Goal: Transaction & Acquisition: Purchase product/service

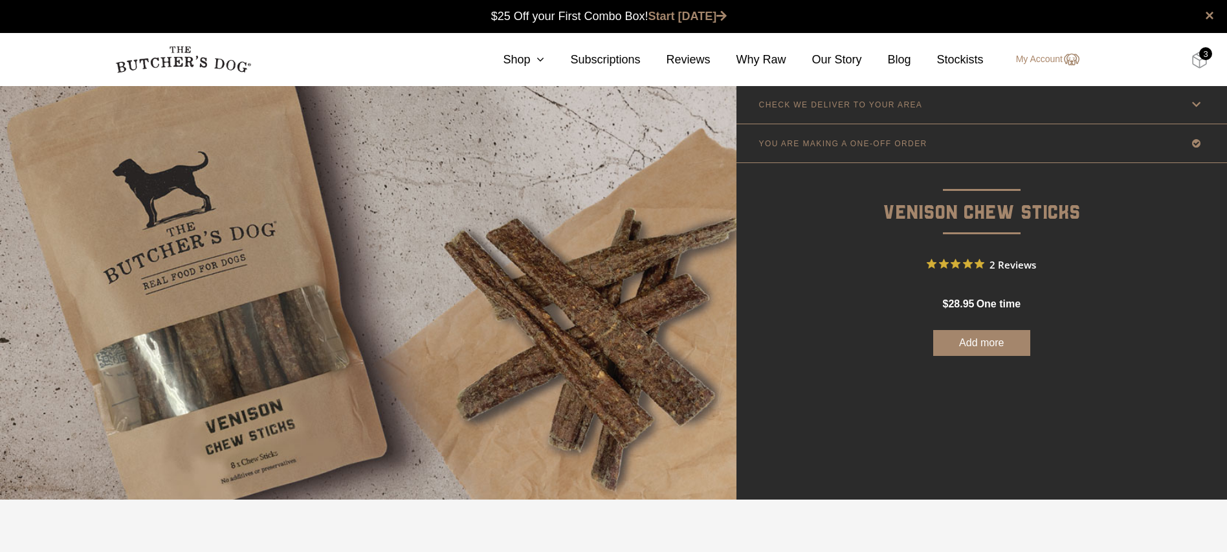
click at [1196, 56] on img at bounding box center [1199, 60] width 16 height 17
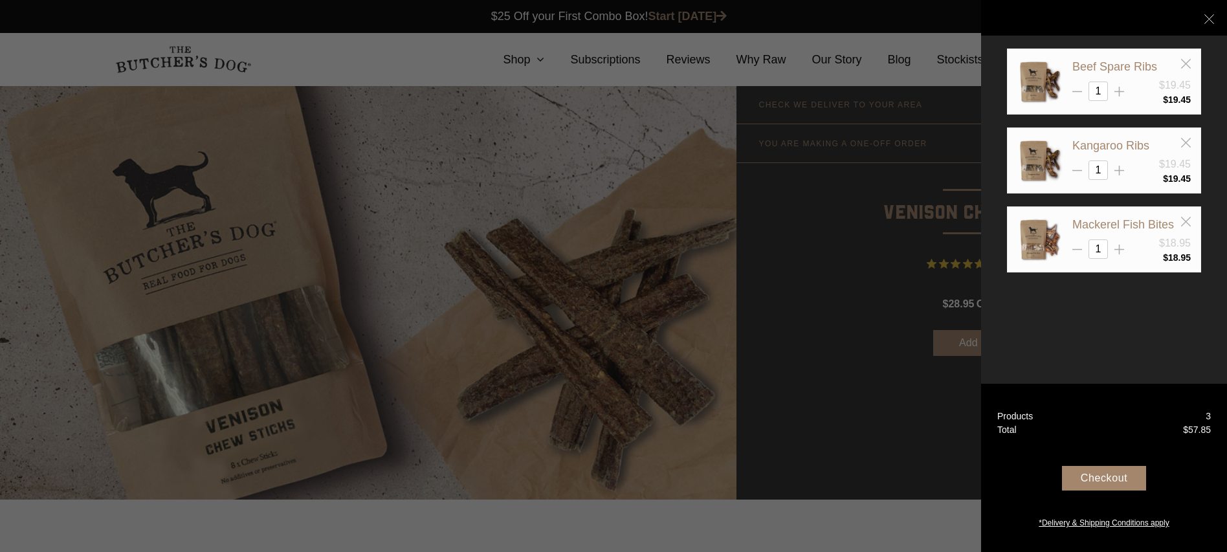
click at [805, 261] on div at bounding box center [613, 276] width 1227 height 552
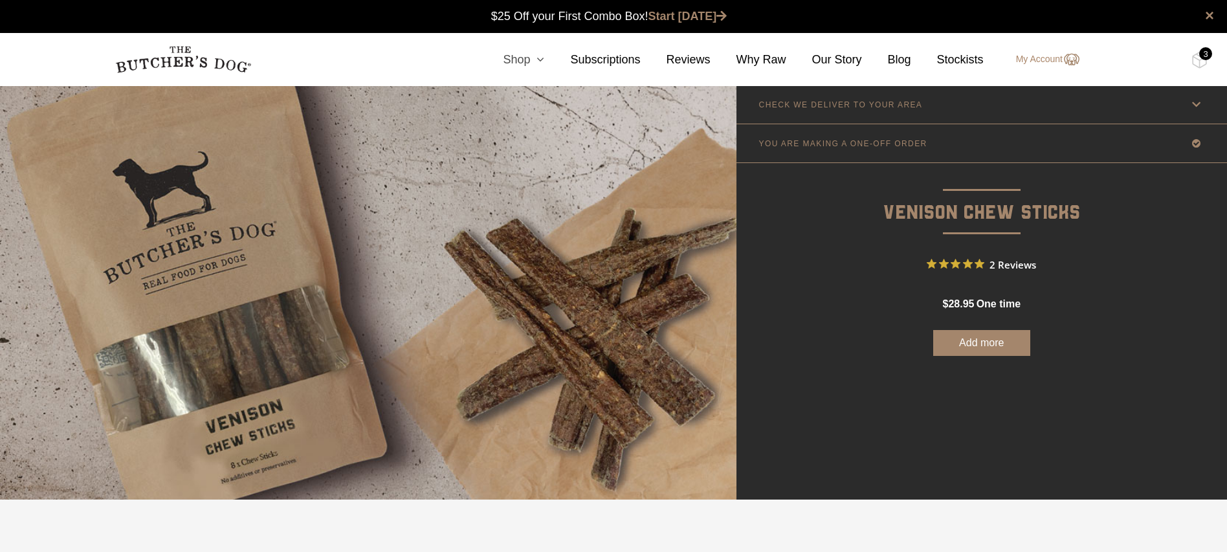
click at [537, 58] on link "Shop" at bounding box center [510, 59] width 67 height 17
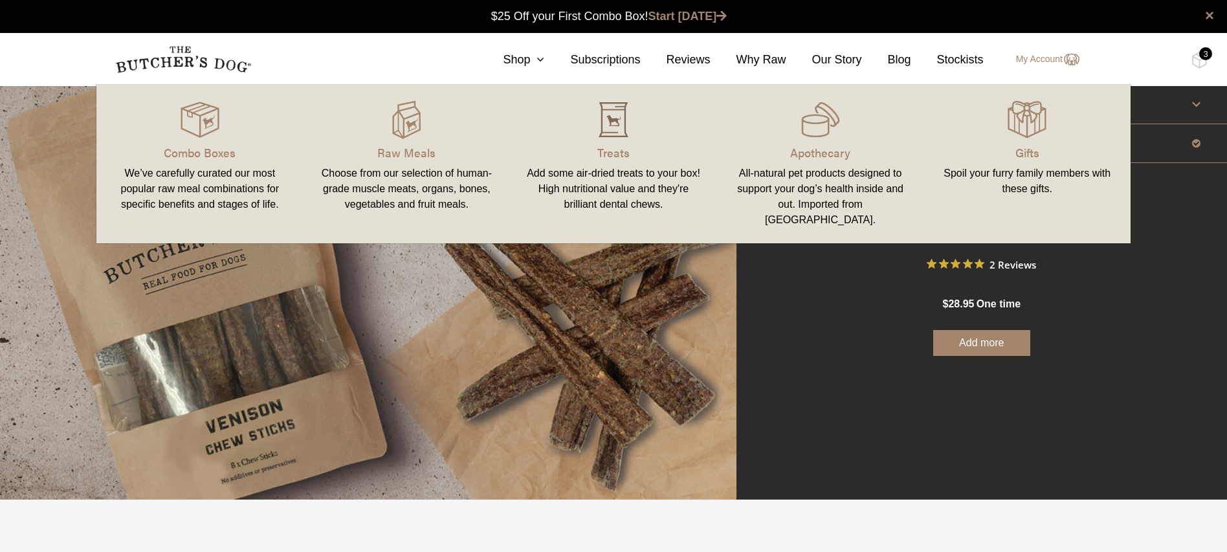
click at [620, 126] on img at bounding box center [613, 119] width 39 height 39
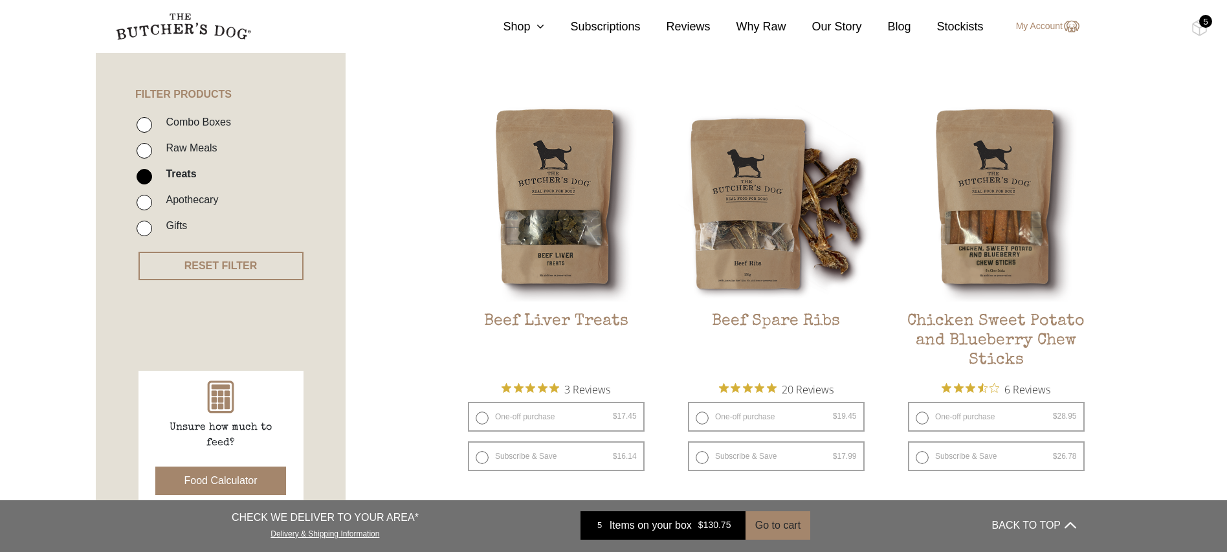
scroll to position [323, 0]
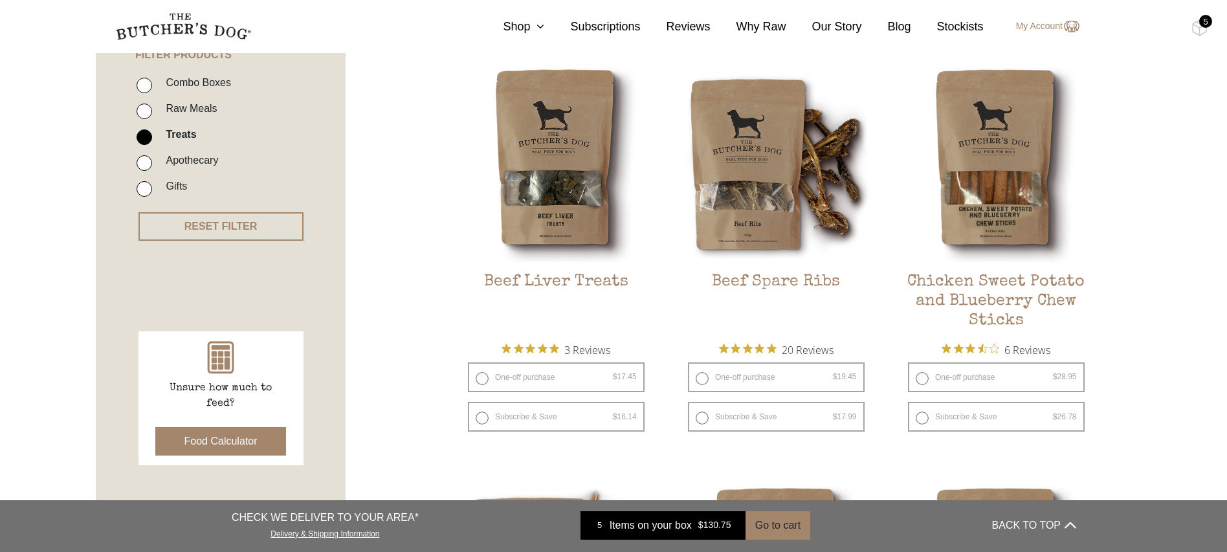
click at [1202, 16] on div "5" at bounding box center [1205, 21] width 13 height 13
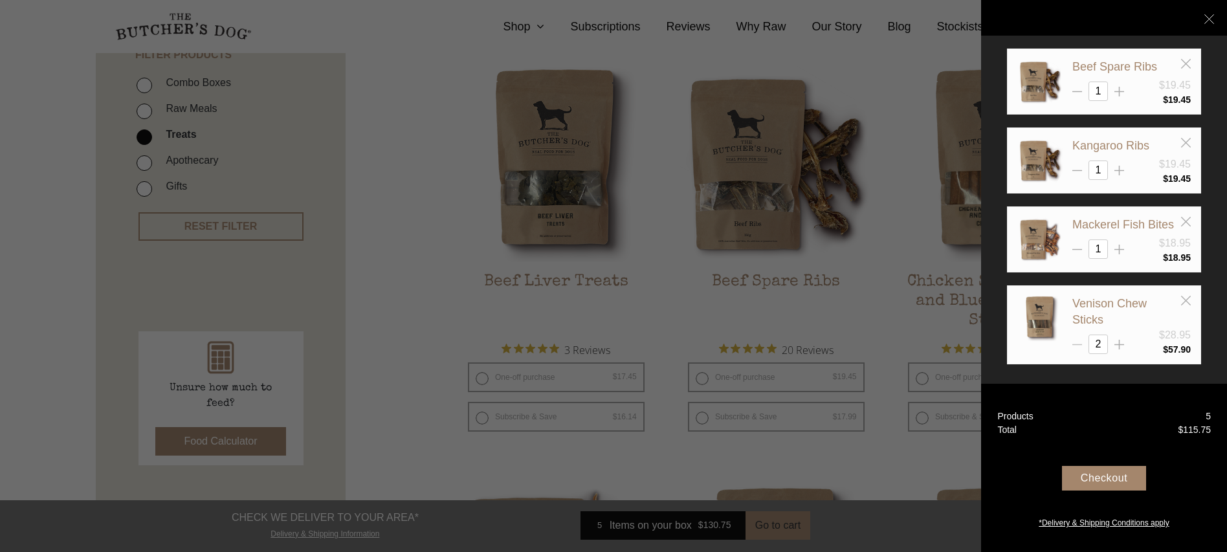
click at [1080, 342] on icon at bounding box center [1077, 345] width 10 height 10
type input "1"
click at [1108, 471] on div "Checkout" at bounding box center [1104, 478] width 84 height 25
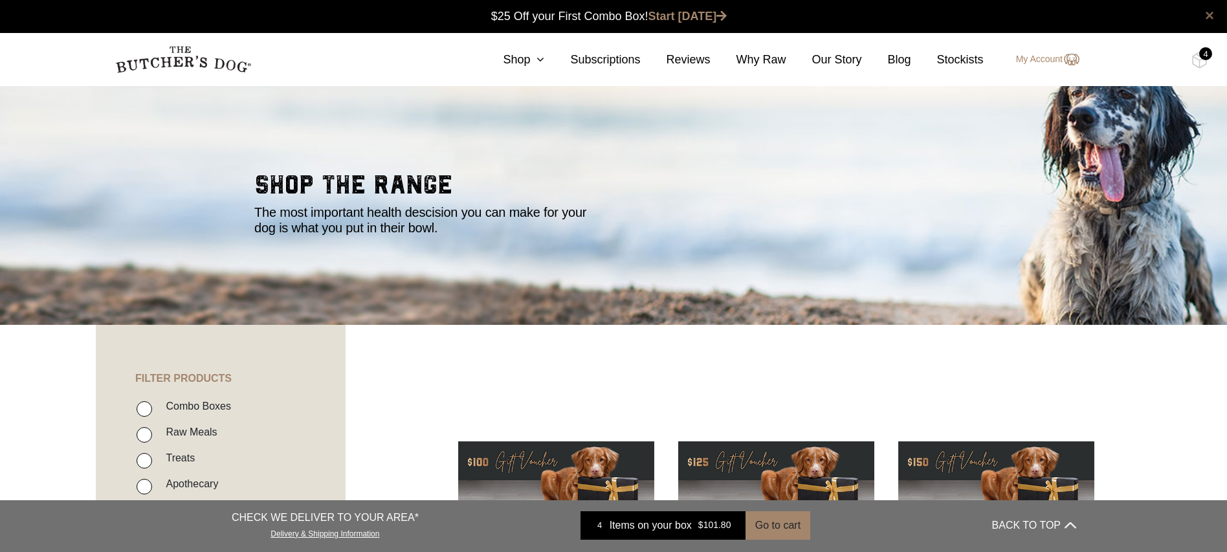
click at [1210, 15] on link "×" at bounding box center [1209, 16] width 9 height 16
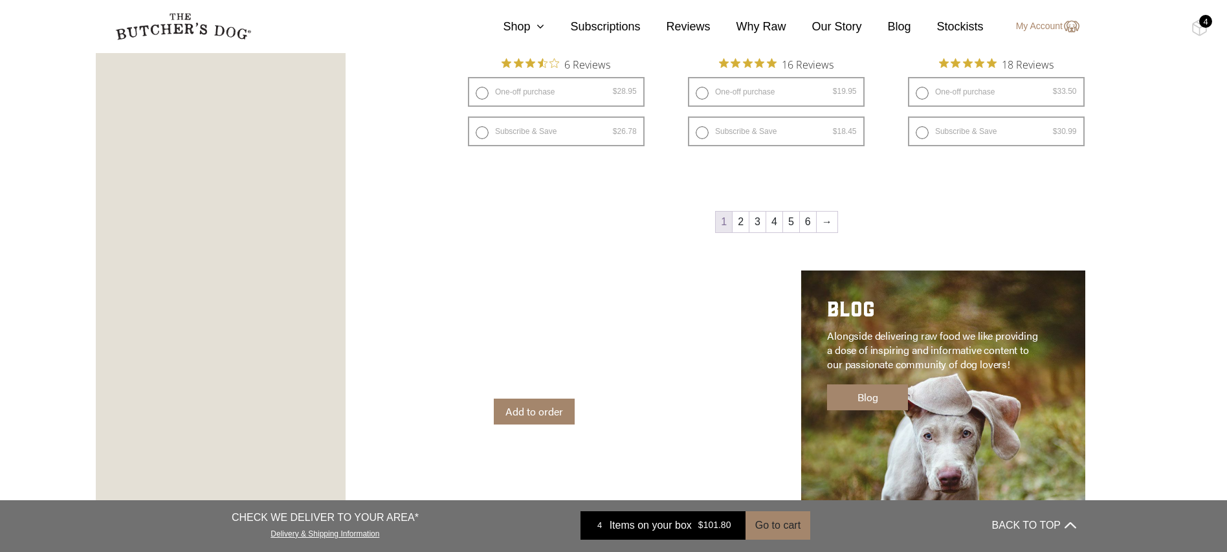
scroll to position [2291, 0]
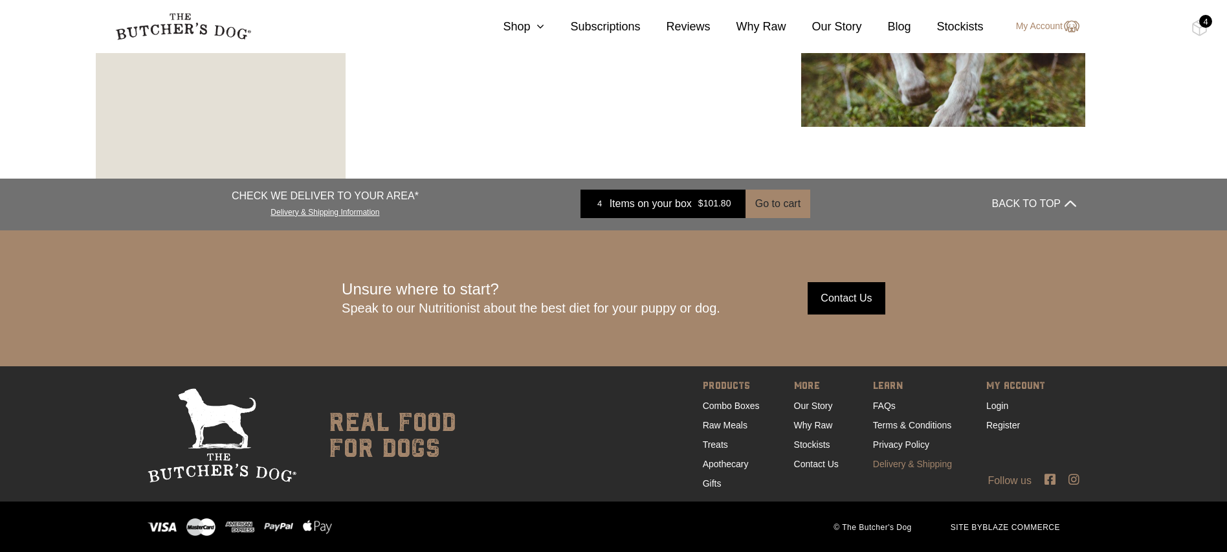
click at [930, 461] on link "Delivery & Shipping" at bounding box center [912, 464] width 79 height 10
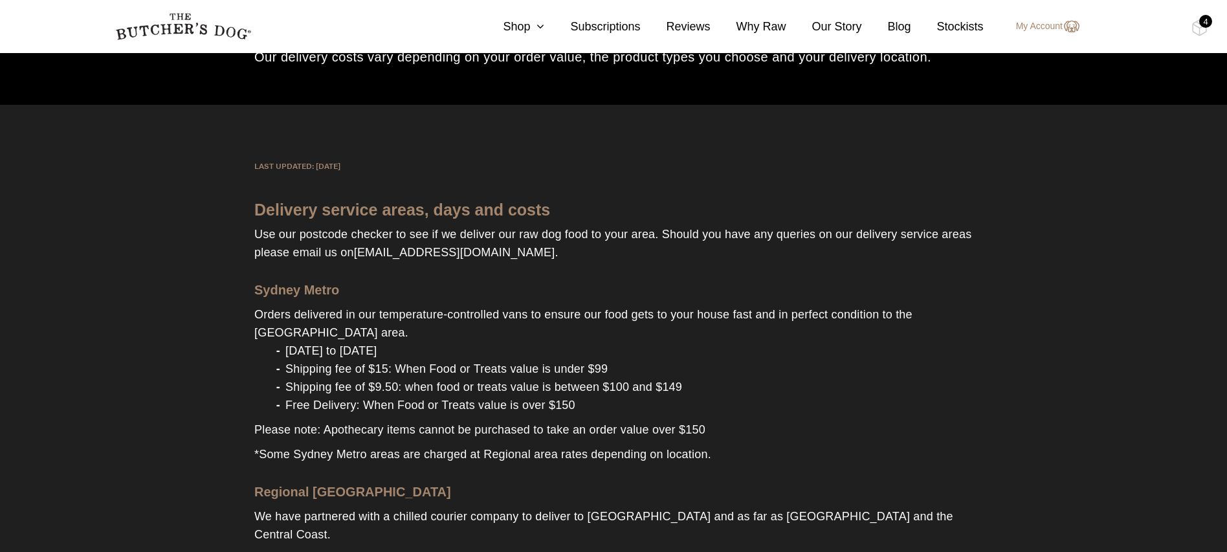
scroll to position [129, 0]
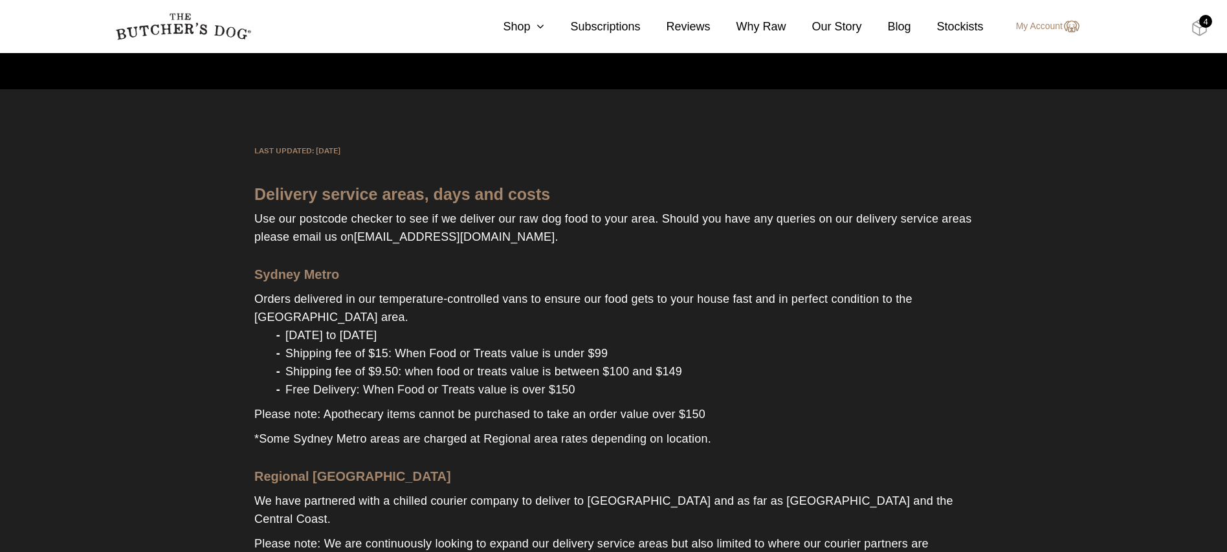
click at [1197, 25] on img at bounding box center [1199, 27] width 16 height 17
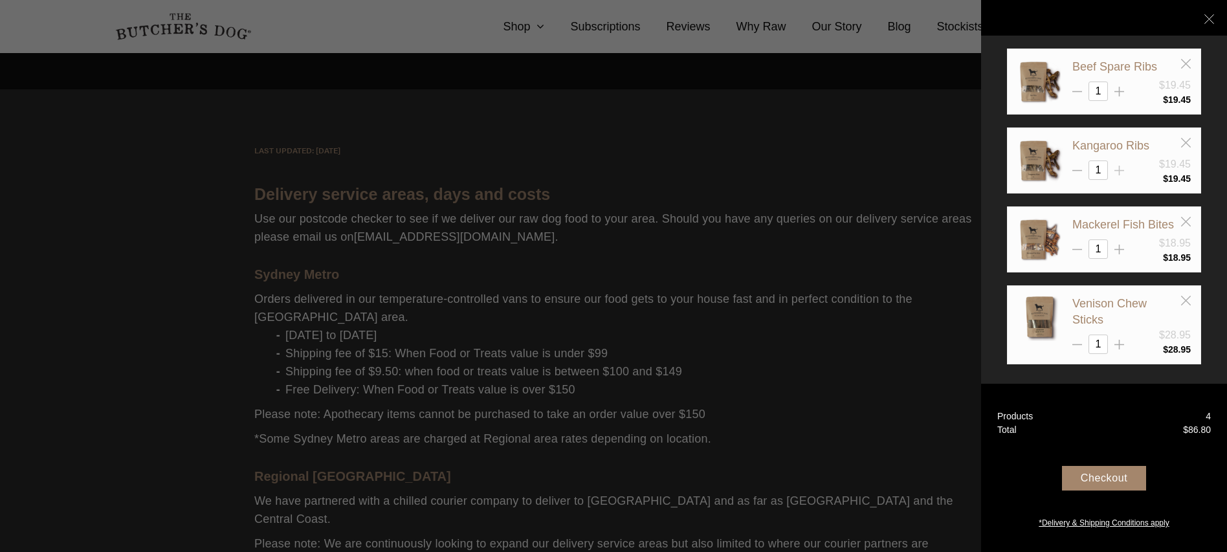
click at [1118, 167] on icon at bounding box center [1119, 171] width 10 height 10
type input "2"
click at [1109, 474] on div "Checkout" at bounding box center [1104, 478] width 84 height 25
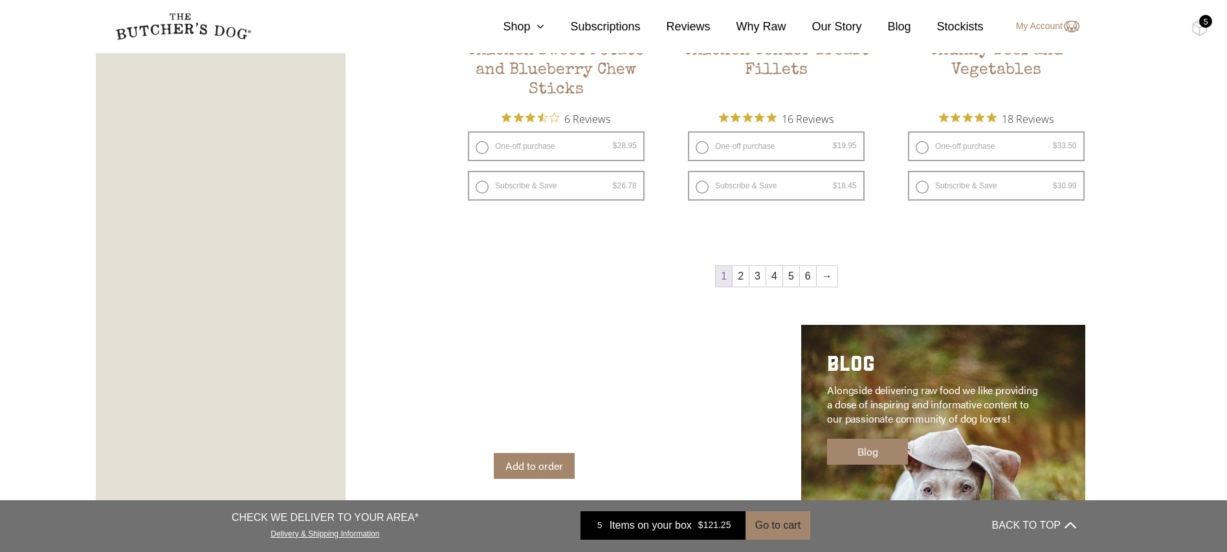
scroll to position [2291, 0]
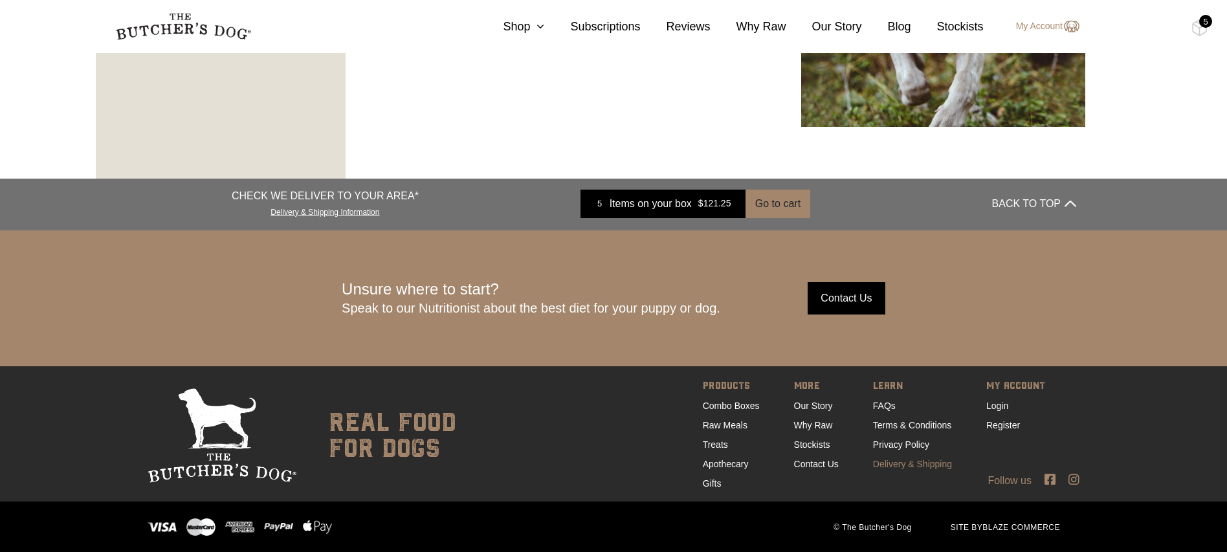
click at [918, 463] on link "Delivery & Shipping" at bounding box center [912, 464] width 79 height 10
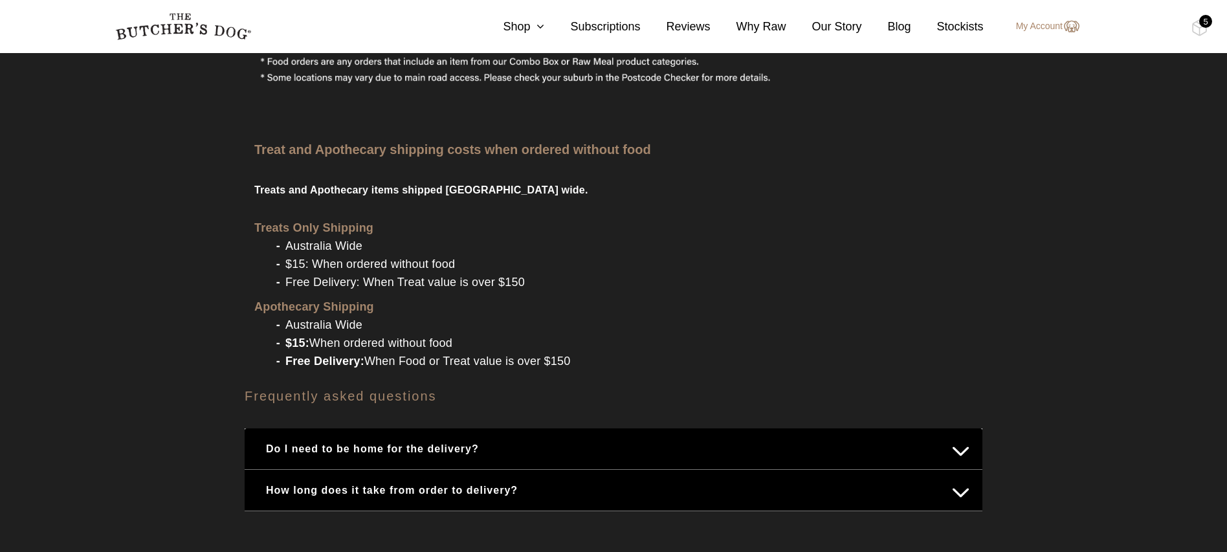
scroll to position [1488, 0]
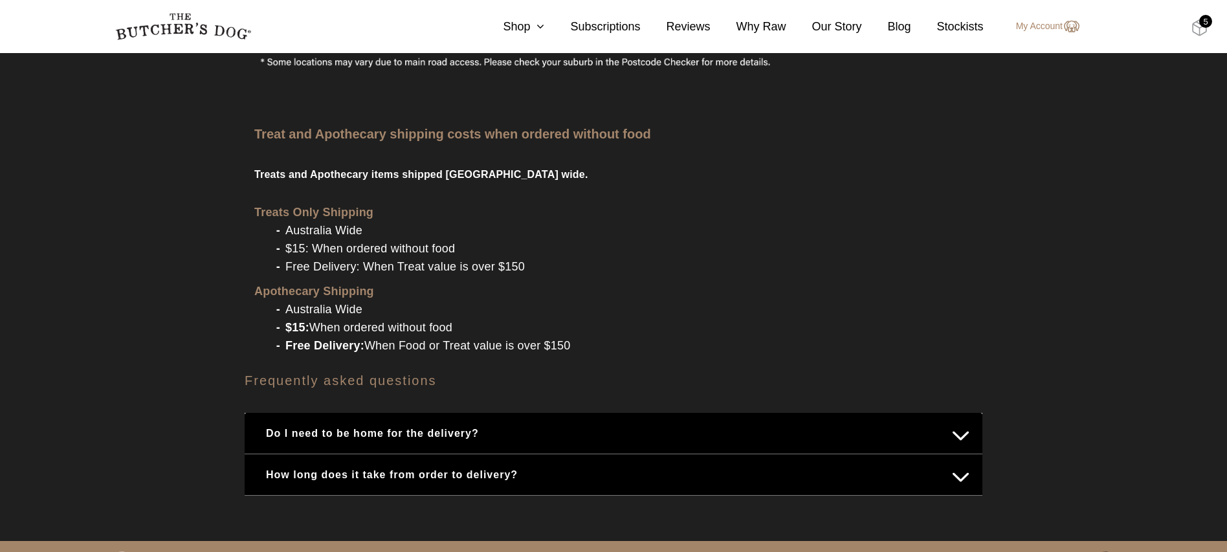
click at [1197, 21] on img at bounding box center [1199, 27] width 16 height 17
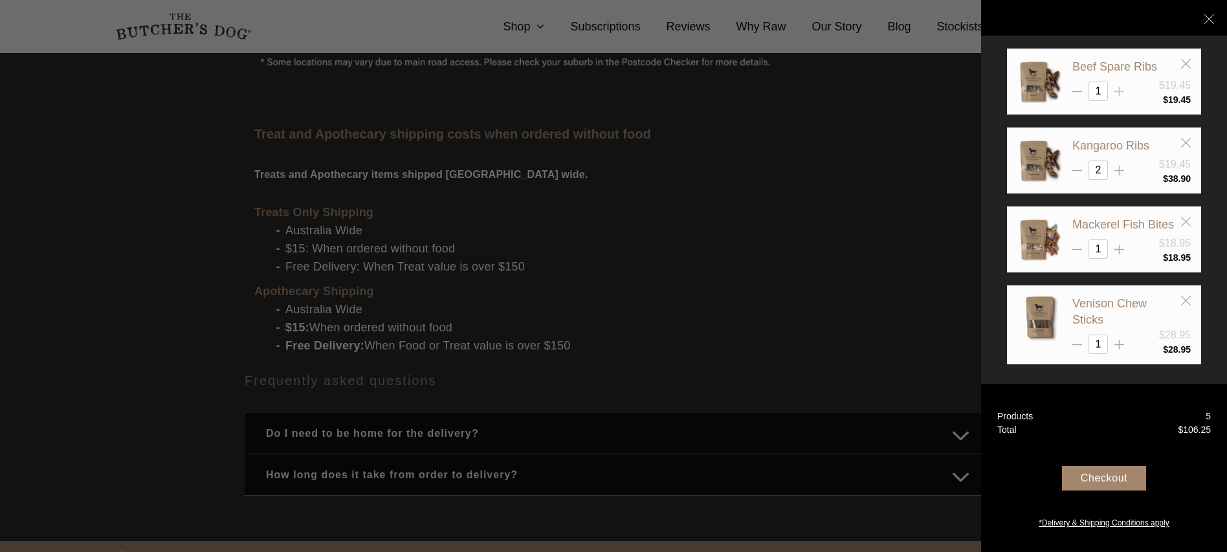
click at [1120, 86] on div at bounding box center [1119, 87] width 10 height 10
type input "2"
click at [1120, 247] on icon at bounding box center [1119, 250] width 10 height 10
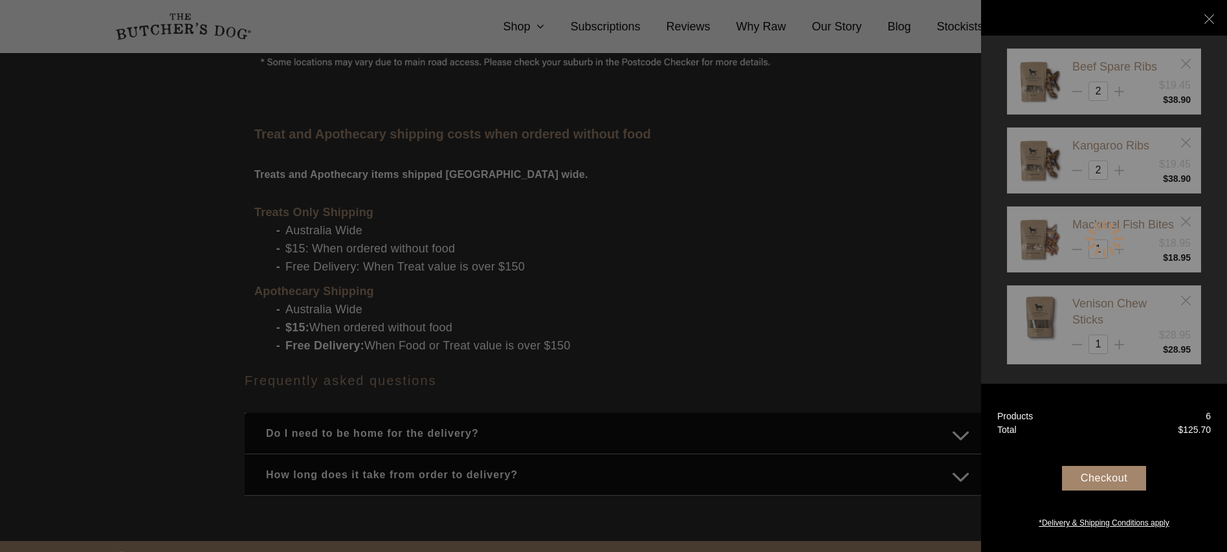
type input "2"
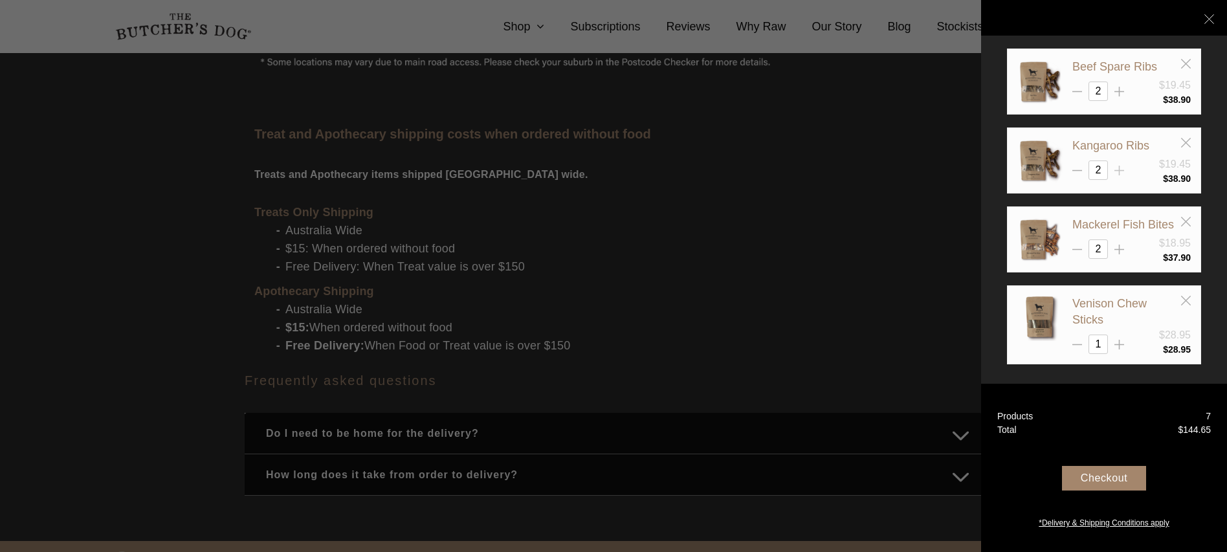
click at [1120, 166] on icon at bounding box center [1119, 171] width 10 height 10
type input "3"
click at [1109, 473] on div "Checkout" at bounding box center [1104, 478] width 84 height 25
